Goal: Navigation & Orientation: Find specific page/section

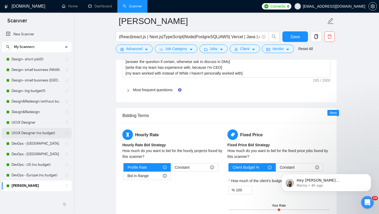
scroll to position [685, 0]
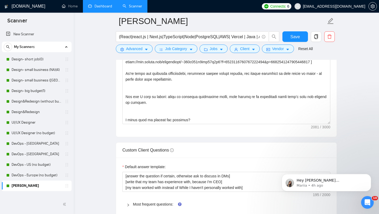
click at [99, 8] on link "Dashboard" at bounding box center [100, 6] width 24 height 4
